Goal: Information Seeking & Learning: Check status

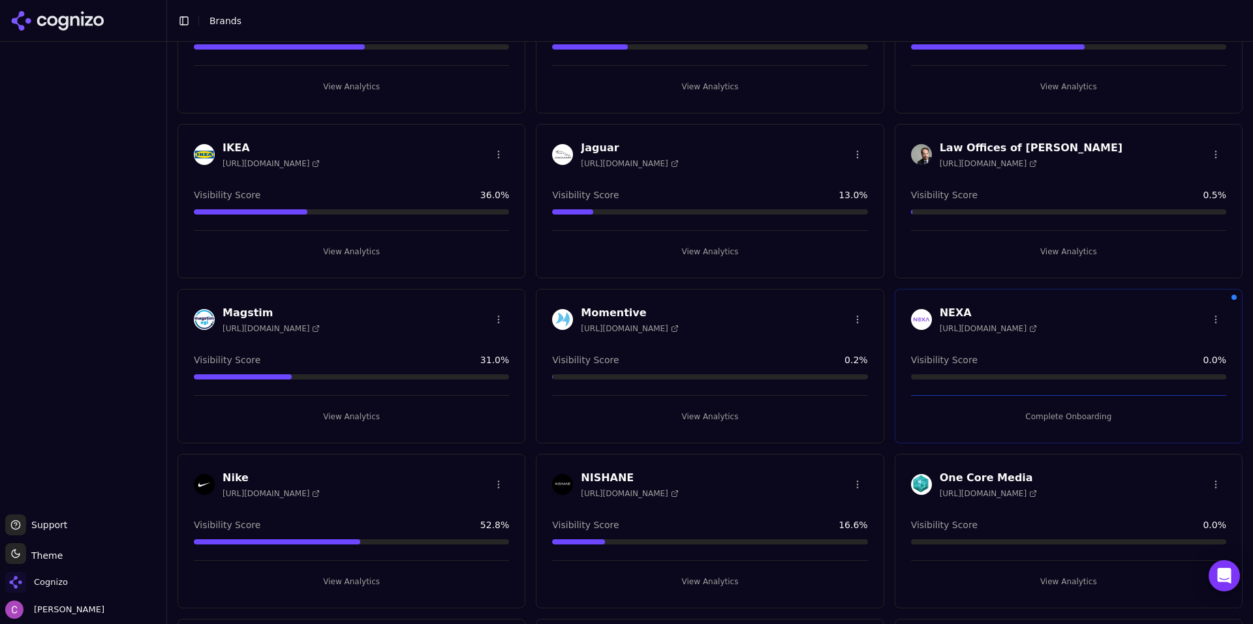
scroll to position [783, 0]
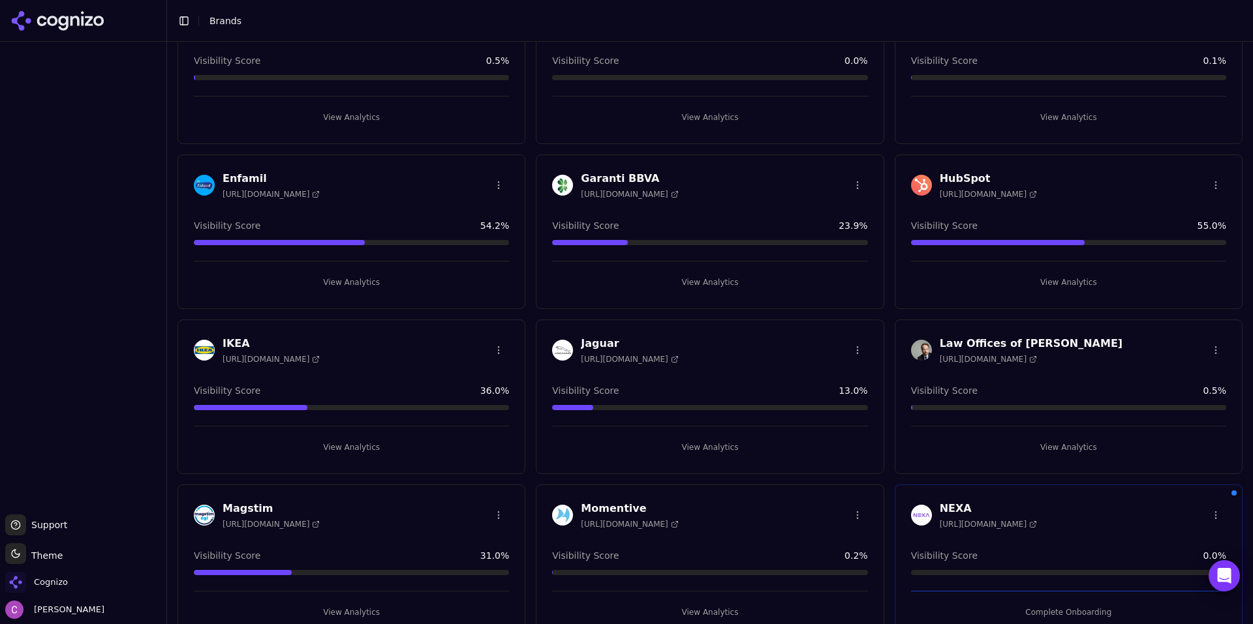
click at [984, 275] on button "View Analytics" at bounding box center [1068, 282] width 315 height 21
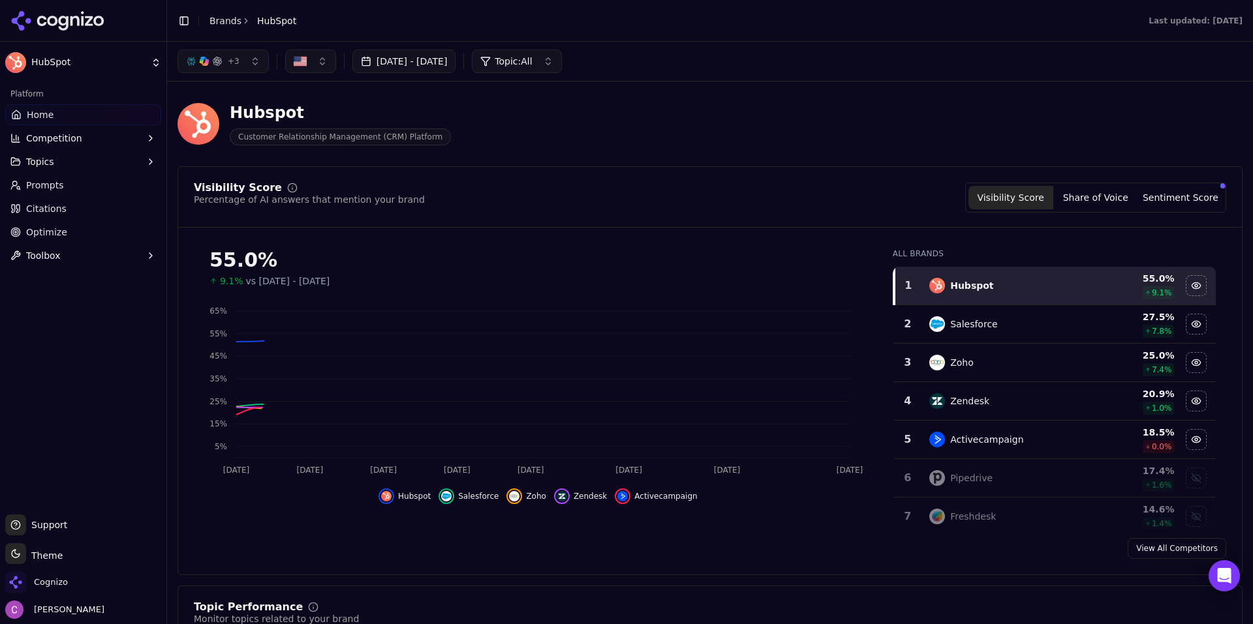
click at [52, 226] on span "Optimize" at bounding box center [46, 232] width 41 height 13
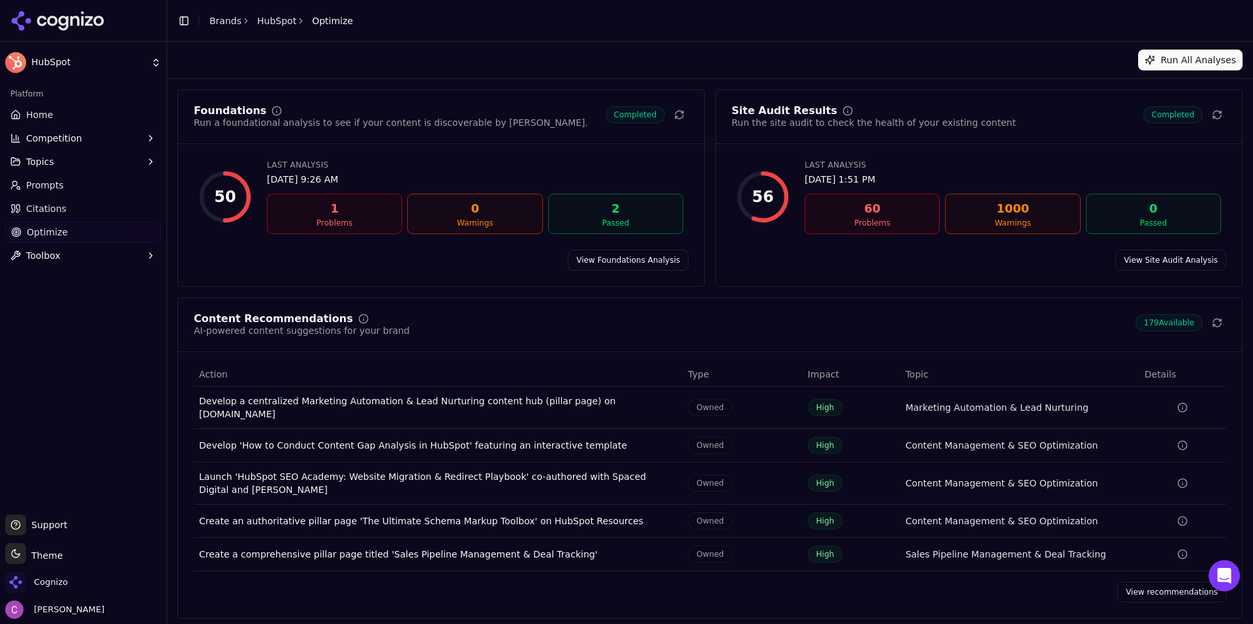
click at [1152, 588] on link "View recommendations" at bounding box center [1171, 592] width 109 height 21
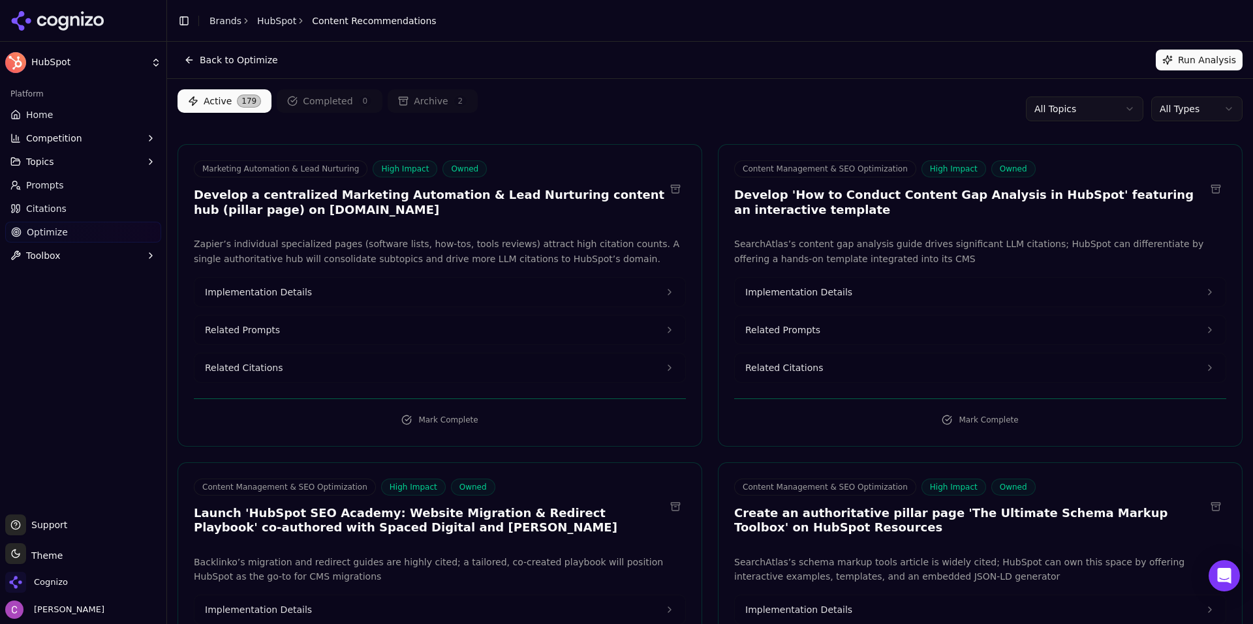
click at [322, 330] on button "Related Prompts" at bounding box center [439, 330] width 491 height 29
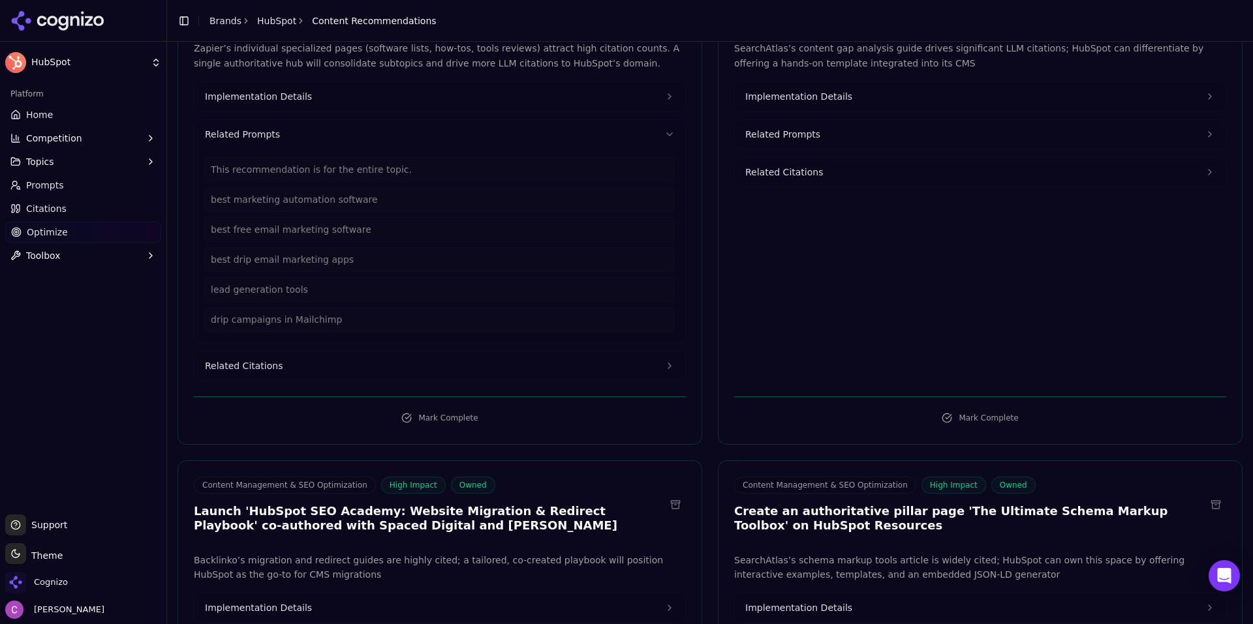
click at [333, 362] on button "Related Citations" at bounding box center [439, 366] width 491 height 29
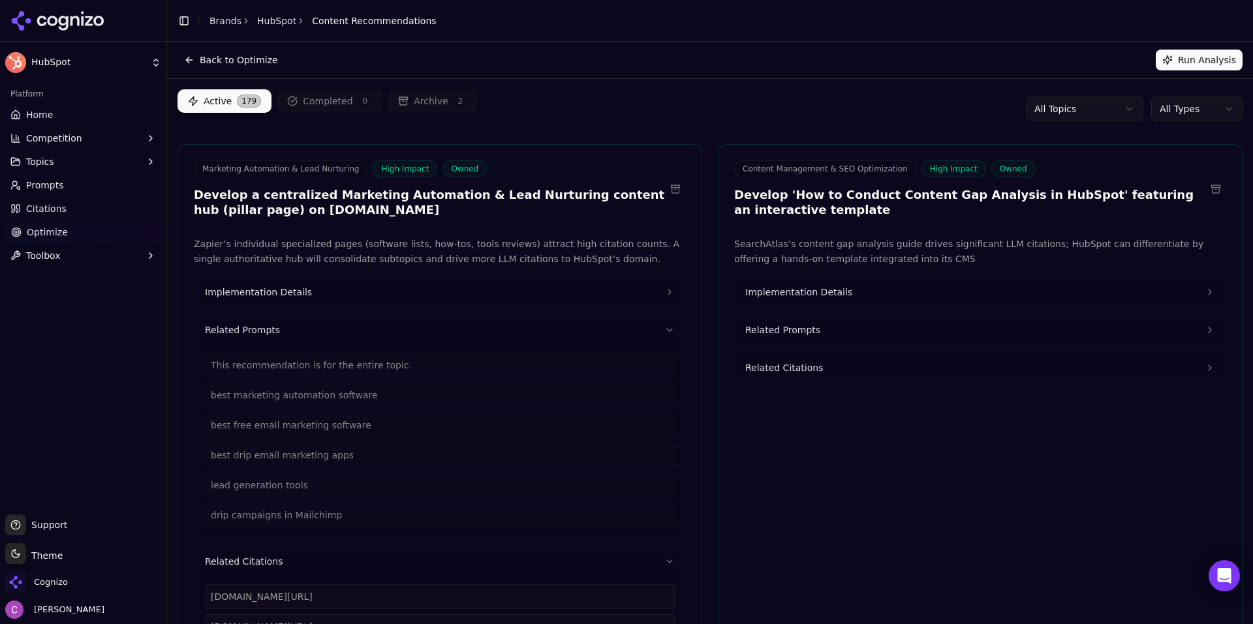
click at [316, 301] on button "Implementation Details" at bounding box center [439, 292] width 491 height 29
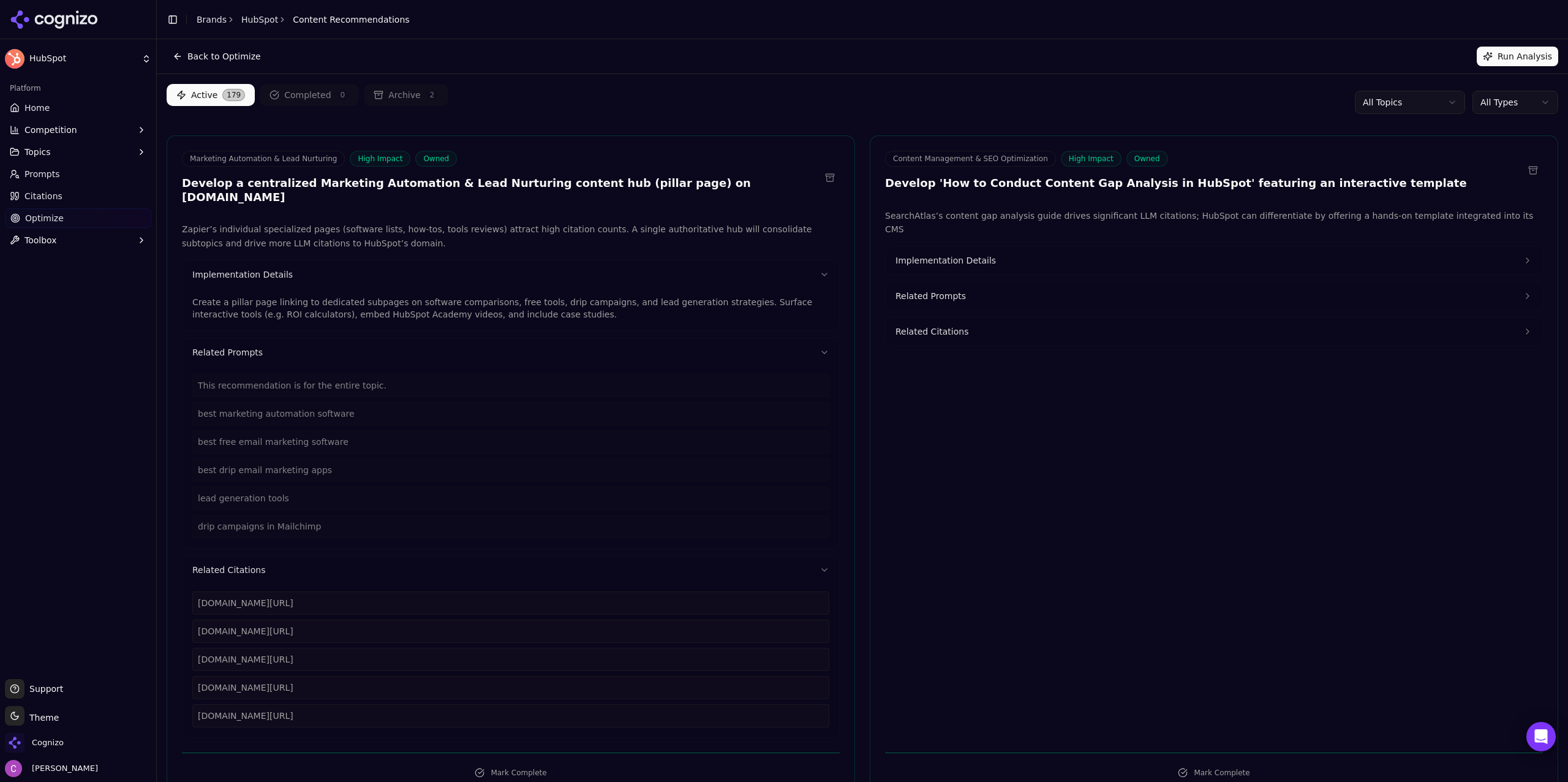
drag, startPoint x: 1147, startPoint y: 1, endPoint x: 56, endPoint y: 445, distance: 1177.9
click at [57, 445] on div "Platform Home Competition Topics Prompts Citations Optimize Toolbox" at bounding box center [78, 374] width 156 height 601
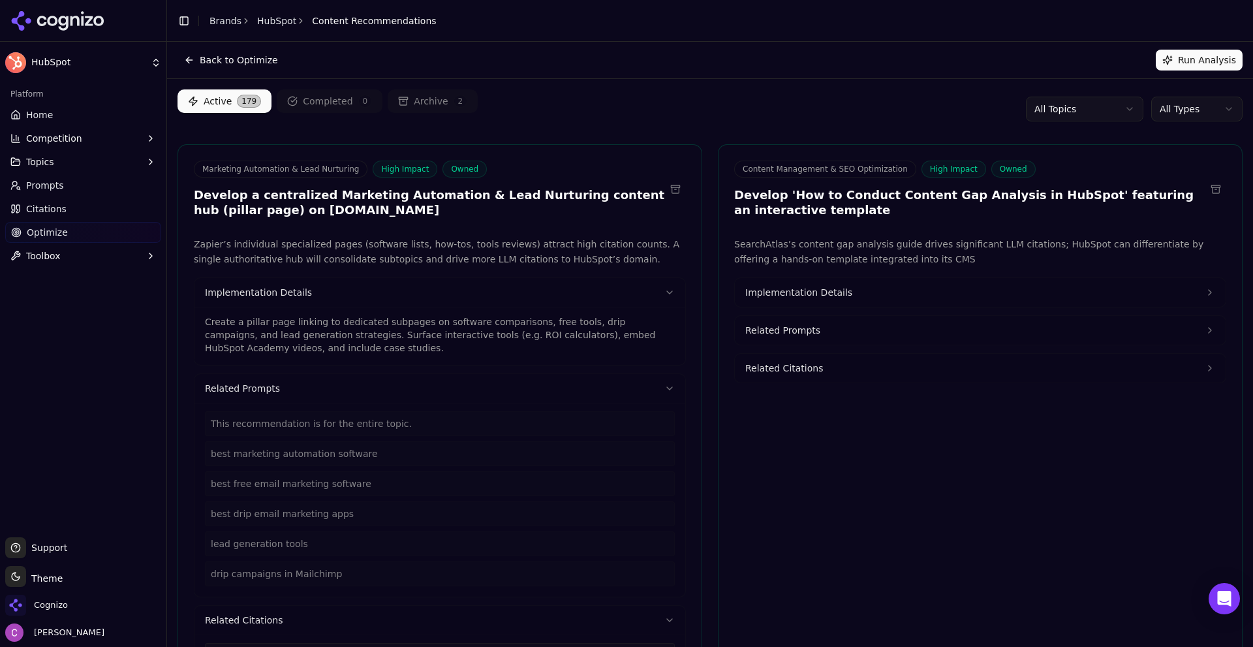
click at [554, 55] on div "Back to Optimize Run Analysis" at bounding box center [709, 60] width 1065 height 21
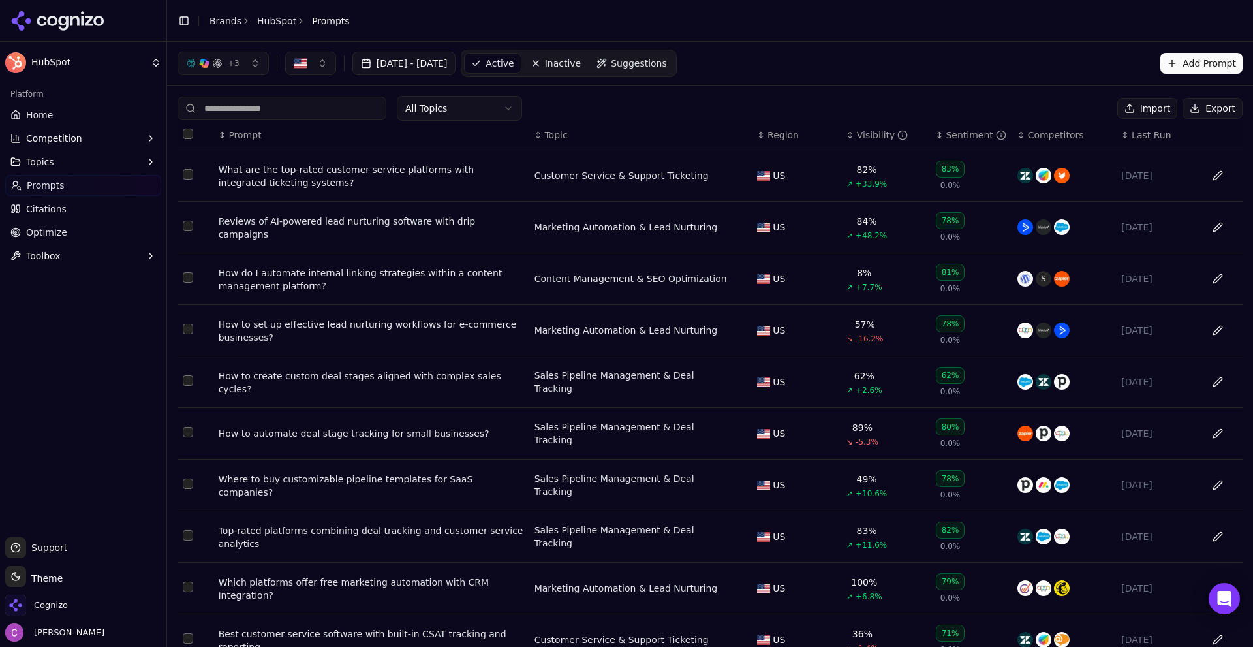
click at [324, 176] on div "What are the top-rated customer service platforms with integrated ticketing sys…" at bounding box center [371, 176] width 305 height 26
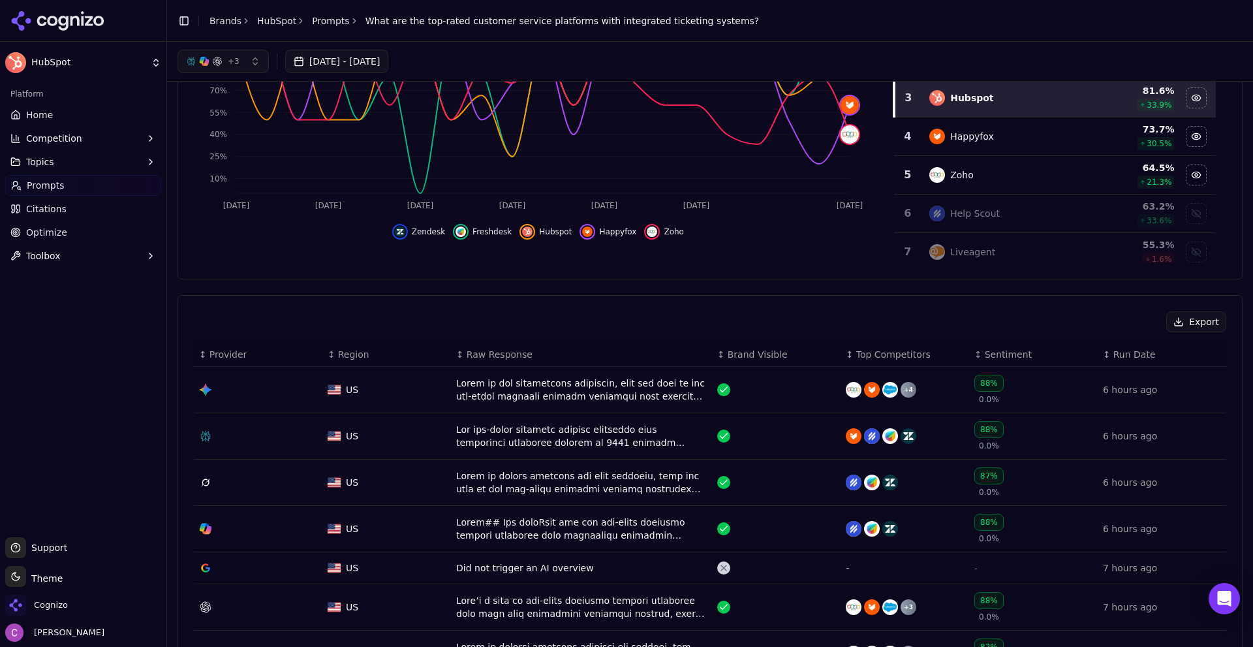
scroll to position [326, 0]
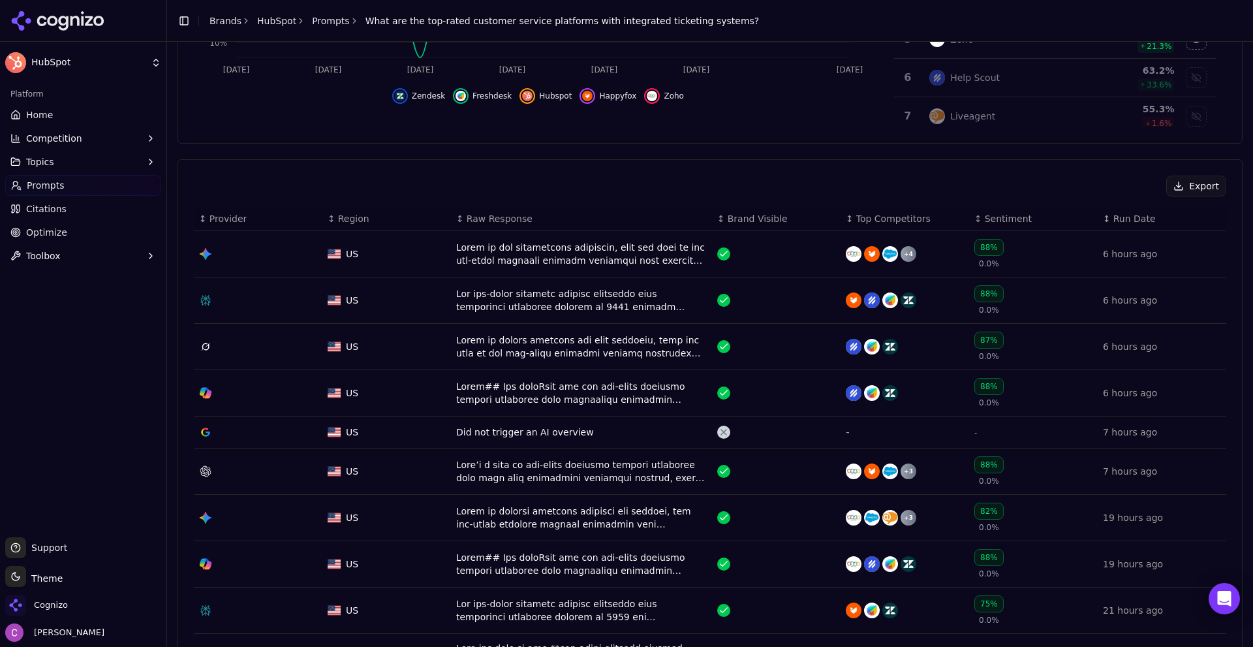
click at [500, 309] on div "Data table" at bounding box center [581, 300] width 251 height 26
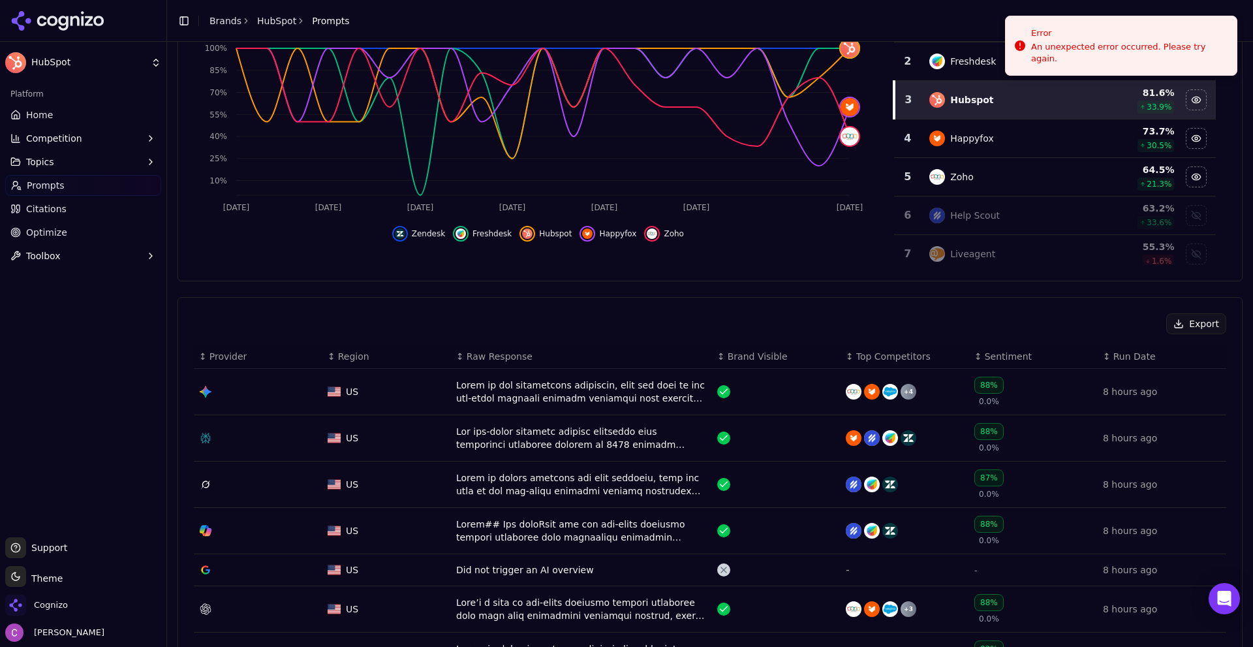
scroll to position [196, 0]
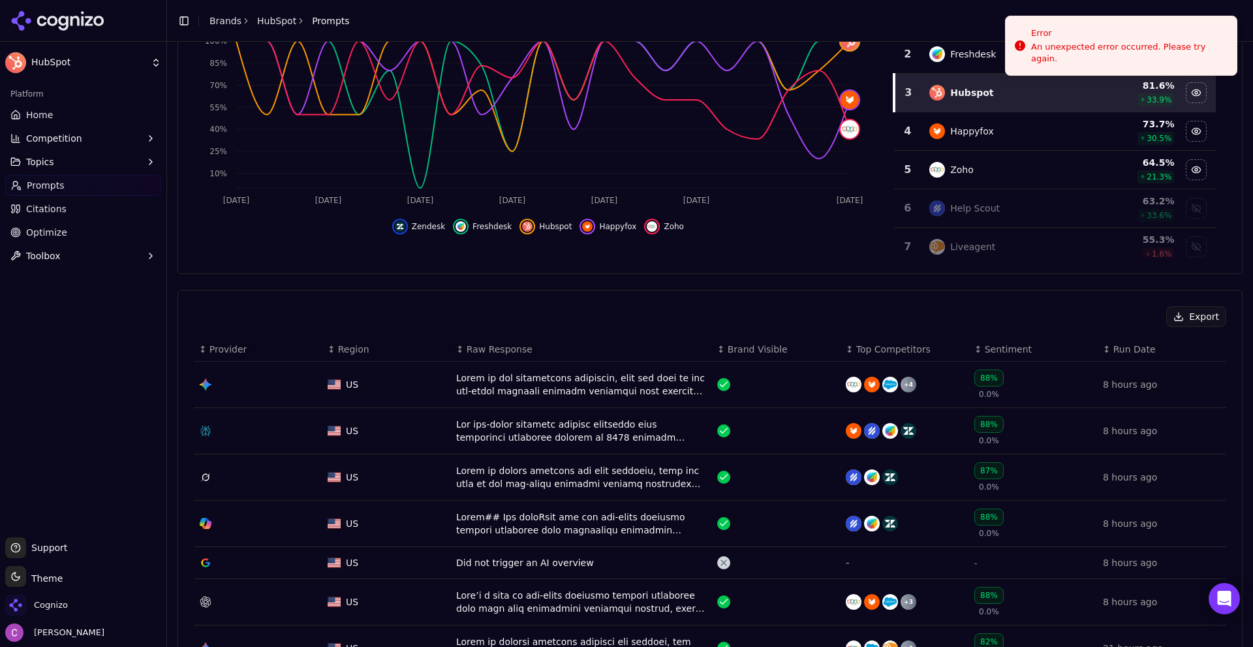
click at [498, 431] on div "Data table" at bounding box center [581, 431] width 251 height 26
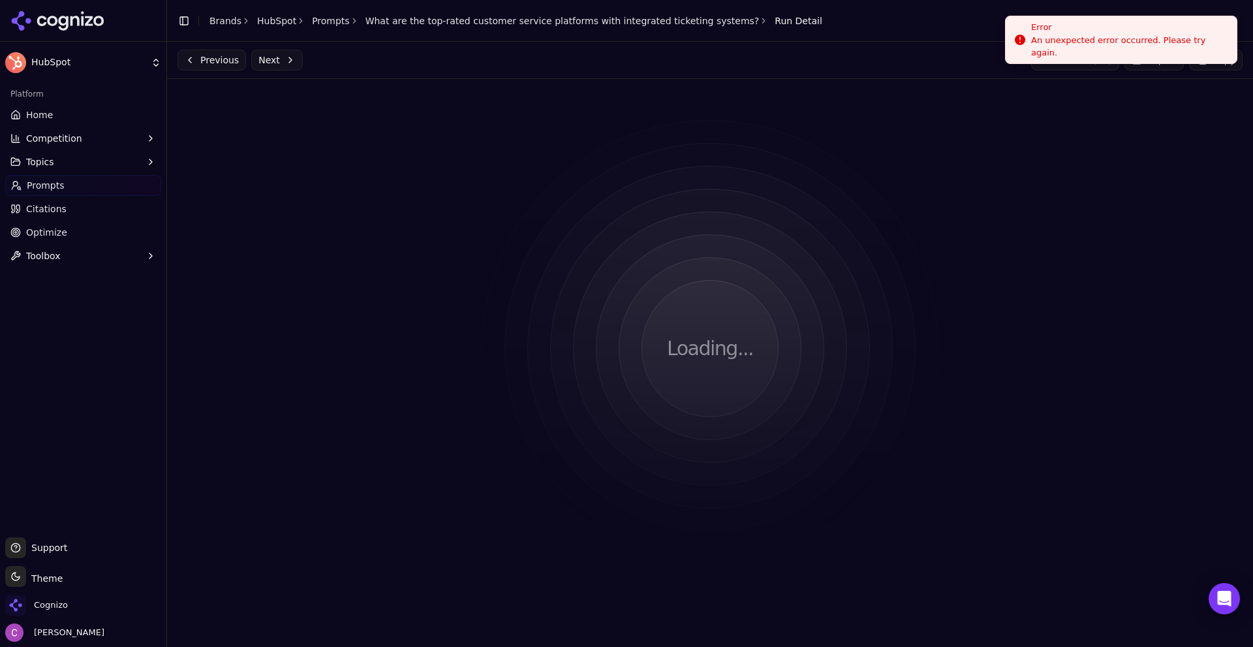
click at [1178, 44] on div "An unexpected error occurred. Please try again." at bounding box center [1128, 46] width 195 height 23
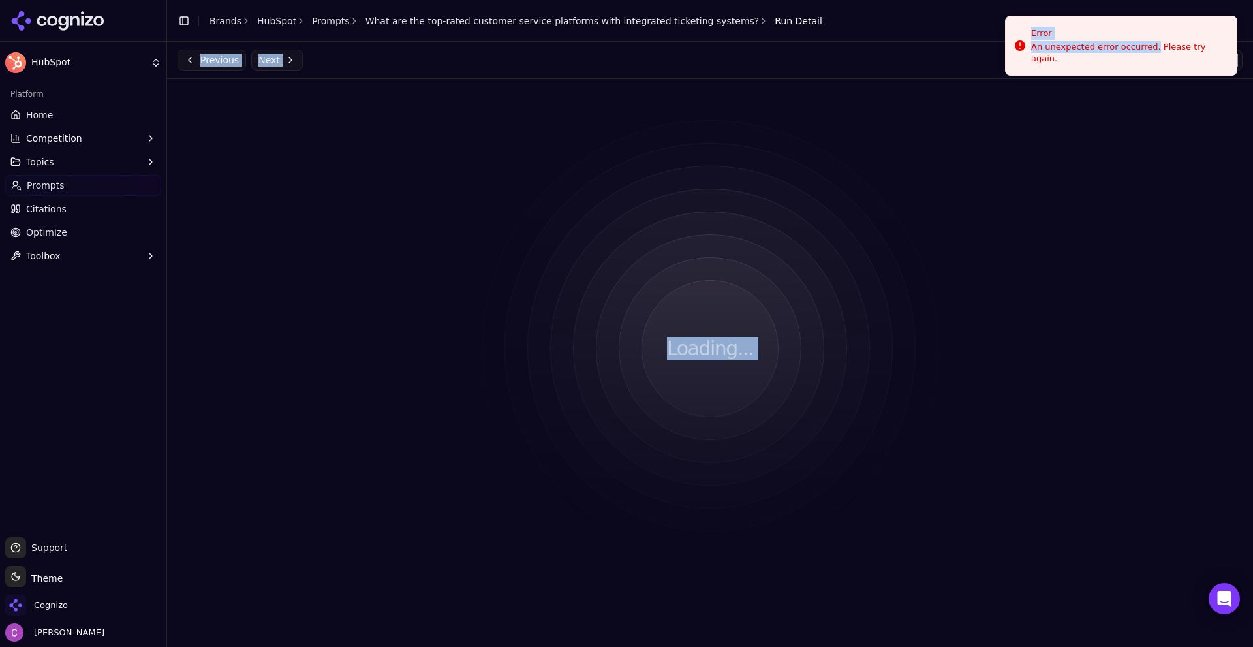
drag, startPoint x: 1000, startPoint y: 33, endPoint x: 1208, endPoint y: 53, distance: 209.1
click at [1207, 53] on div "HubSpot Platform Home Competition Topics Prompts Citations Optimize Toolbox Sup…" at bounding box center [626, 323] width 1253 height 647
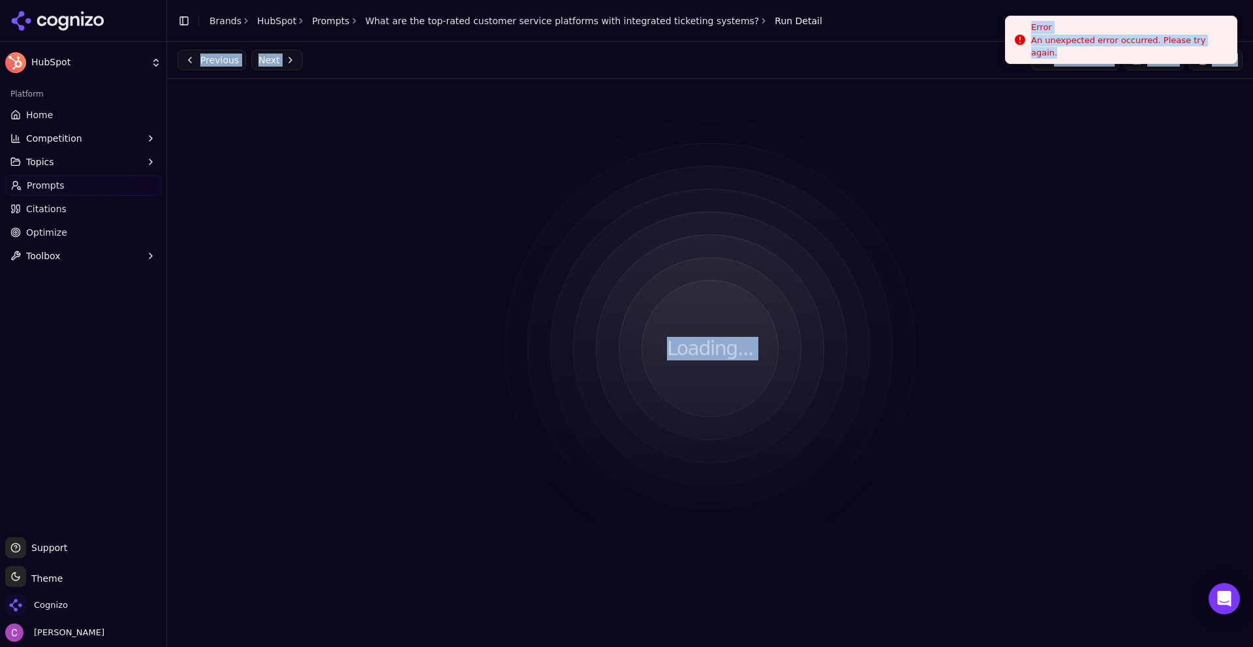
click at [1173, 54] on li "Error An unexpected error occurred. Please try again." at bounding box center [1121, 40] width 232 height 48
